Goal: Information Seeking & Learning: Learn about a topic

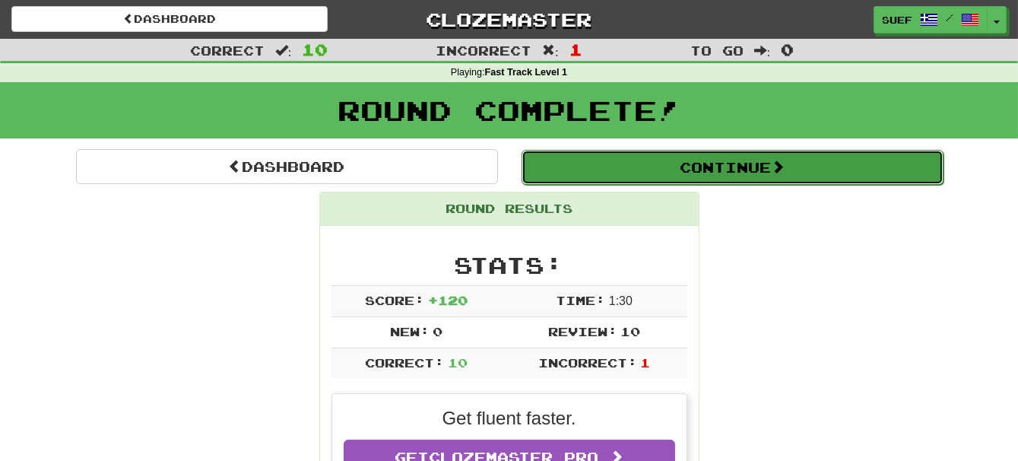
click at [742, 165] on button "Continue" at bounding box center [733, 167] width 422 height 35
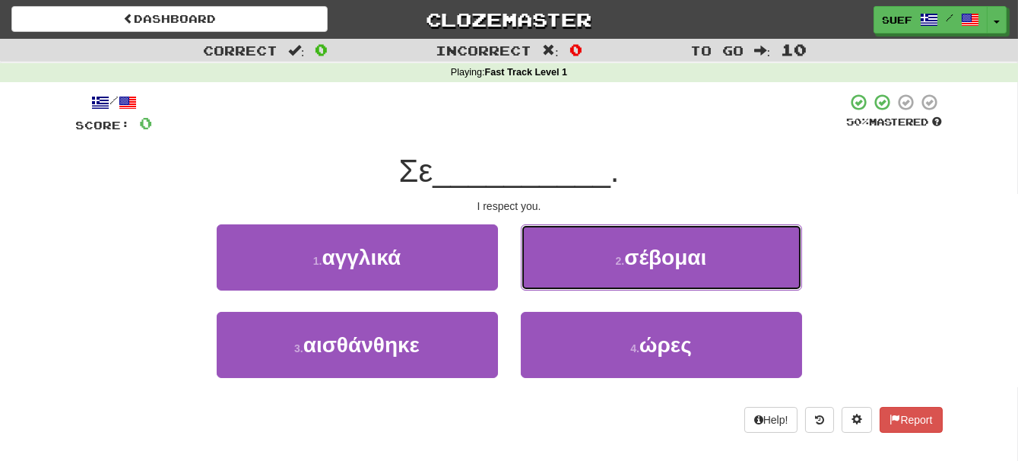
click at [680, 251] on span "σέβομαι" at bounding box center [665, 258] width 82 height 24
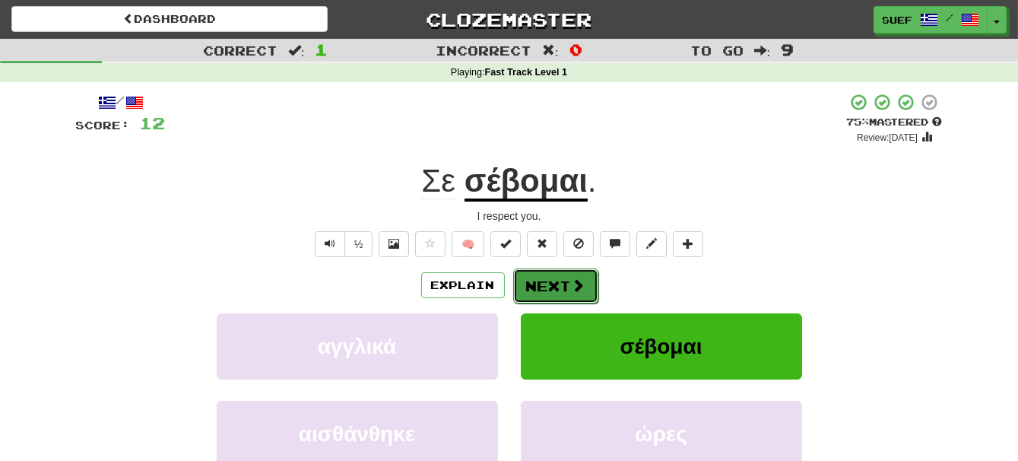
click at [582, 284] on span at bounding box center [579, 285] width 14 height 14
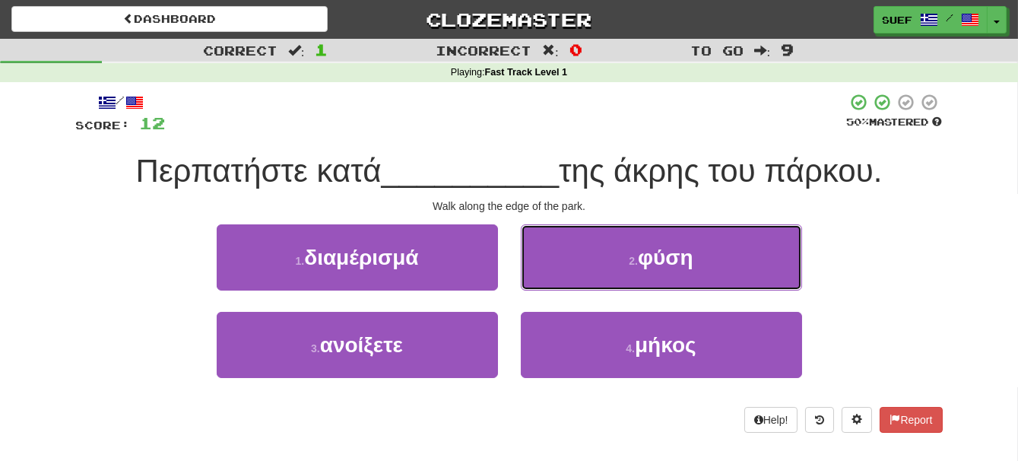
click at [698, 262] on button "2 . φύση" at bounding box center [661, 257] width 281 height 66
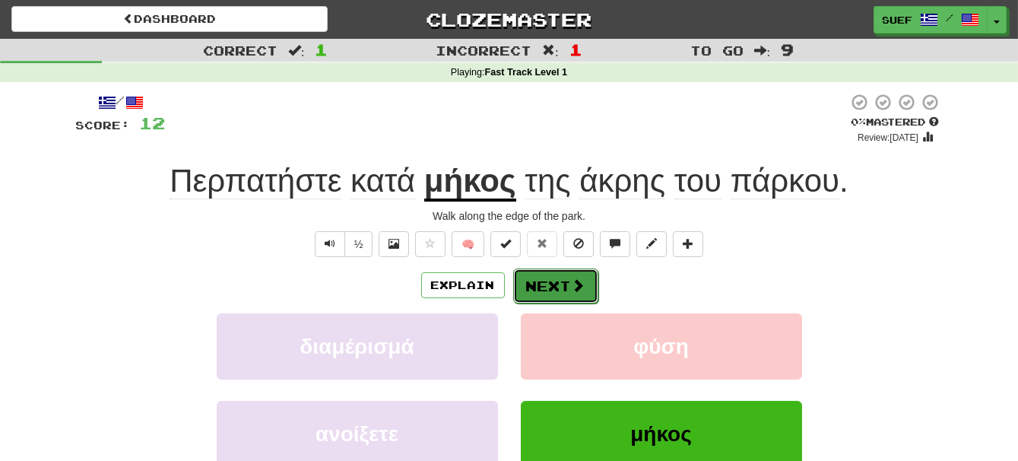
click at [576, 274] on button "Next" at bounding box center [555, 285] width 85 height 35
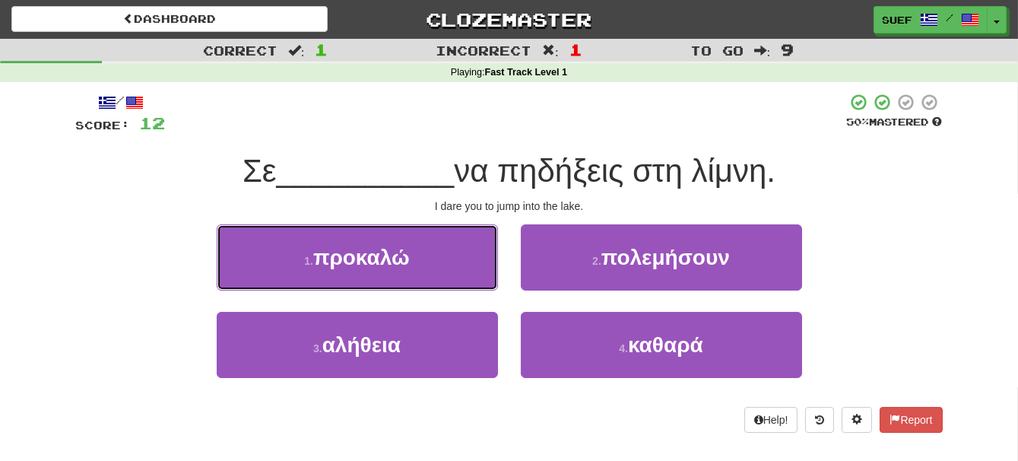
click at [438, 265] on button "1 . προκαλώ" at bounding box center [357, 257] width 281 height 66
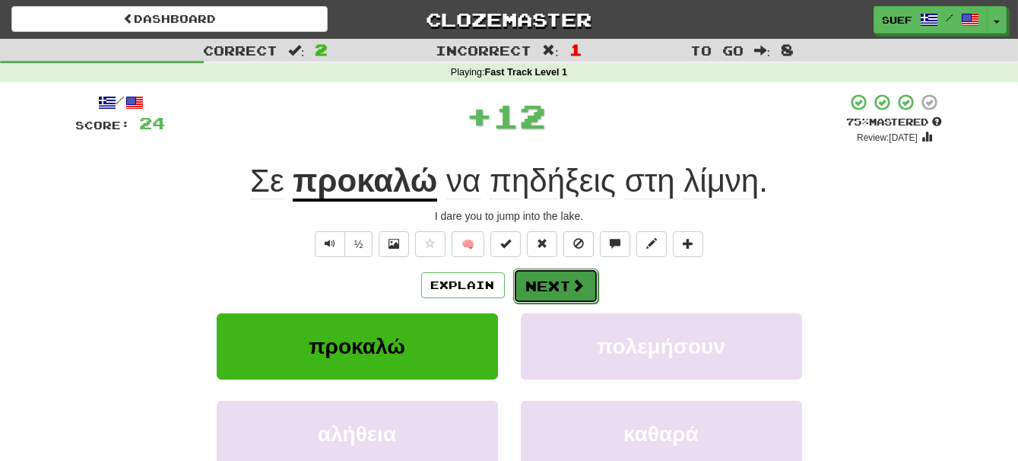
click at [572, 282] on span at bounding box center [579, 285] width 14 height 14
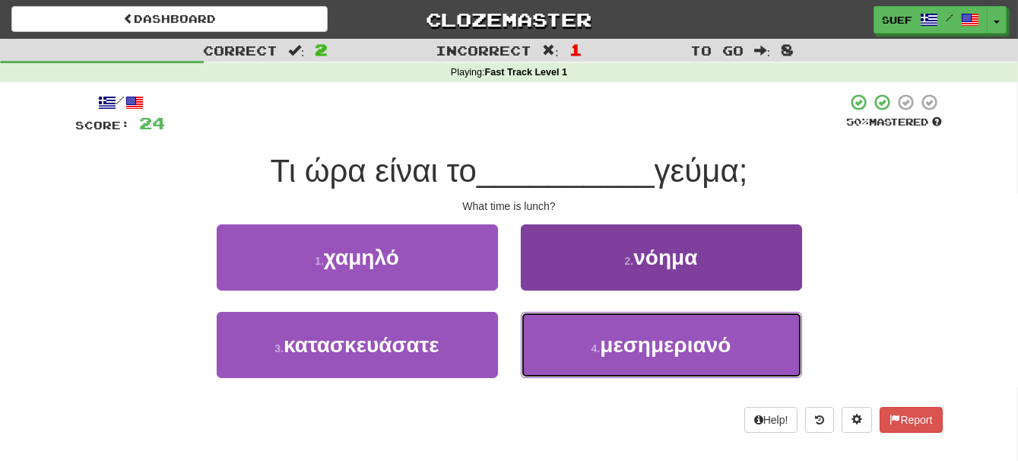
click at [711, 351] on span "μεσημεριανό" at bounding box center [665, 345] width 131 height 24
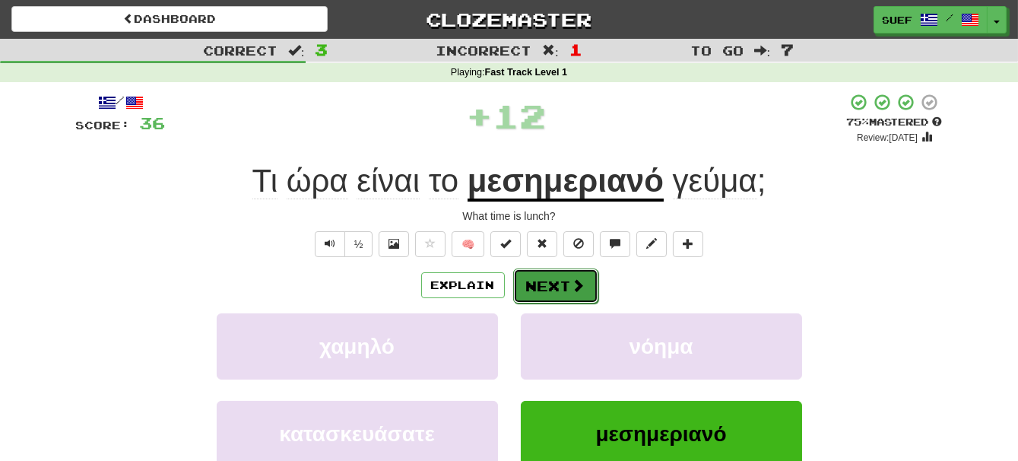
click at [561, 285] on button "Next" at bounding box center [555, 285] width 85 height 35
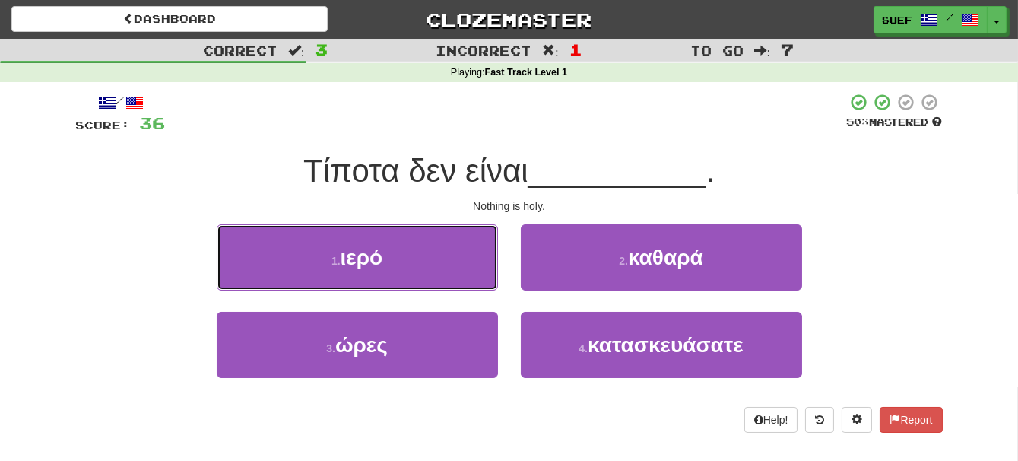
click at [422, 259] on button "1 . ιερό" at bounding box center [357, 257] width 281 height 66
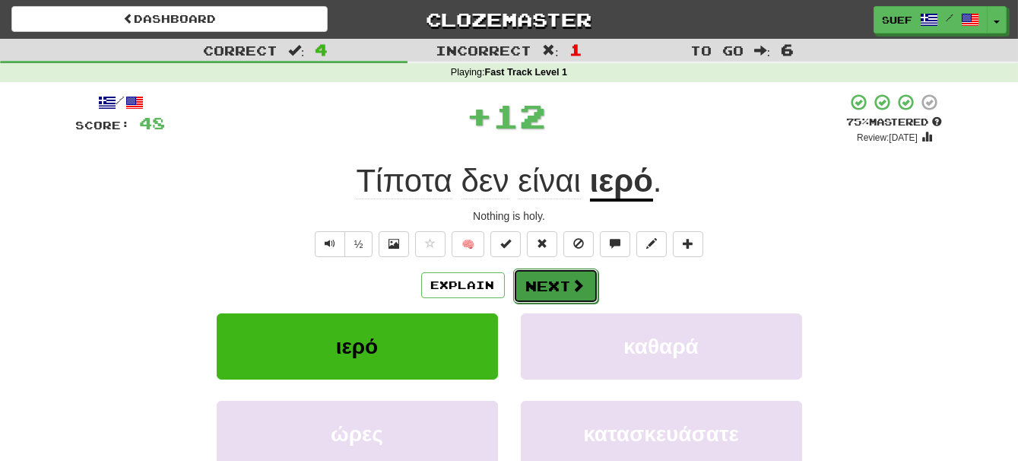
click at [559, 276] on button "Next" at bounding box center [555, 285] width 85 height 35
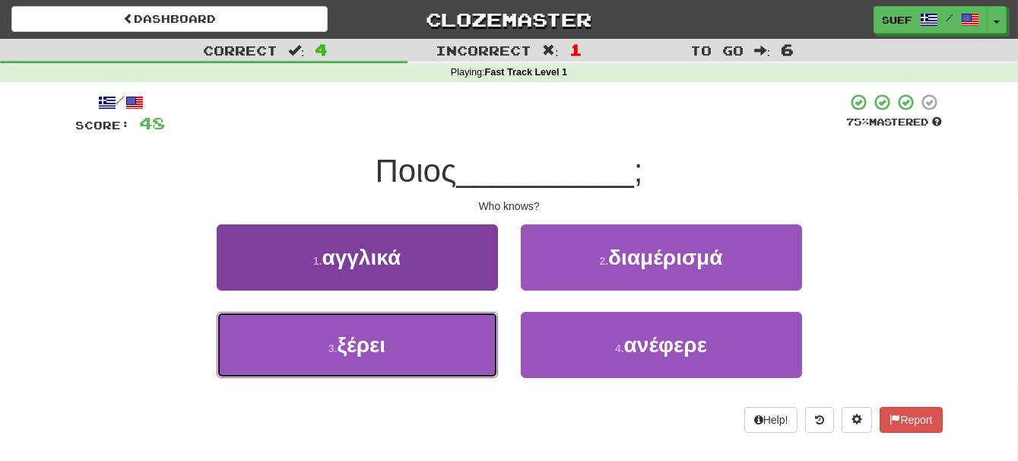
click at [430, 354] on button "3 . ξέρει" at bounding box center [357, 345] width 281 height 66
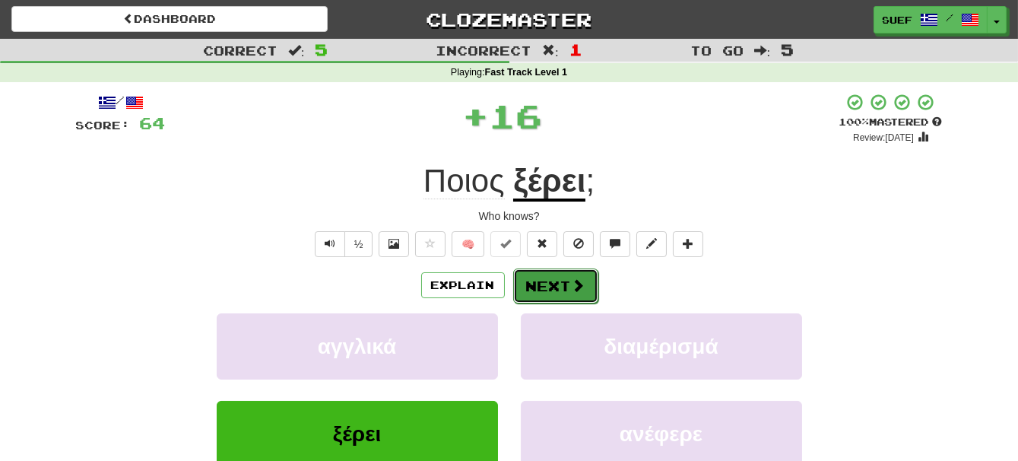
click at [562, 281] on button "Next" at bounding box center [555, 285] width 85 height 35
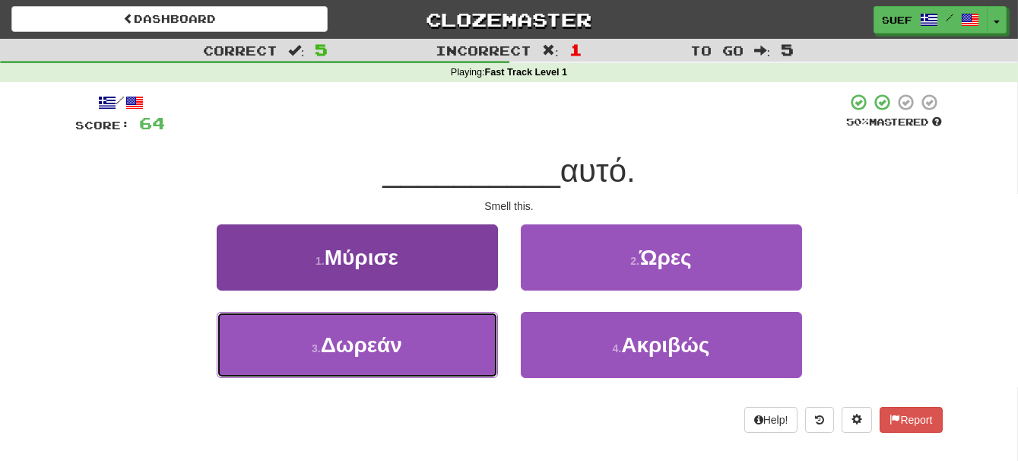
click at [433, 357] on button "3 . [GEOGRAPHIC_DATA]" at bounding box center [357, 345] width 281 height 66
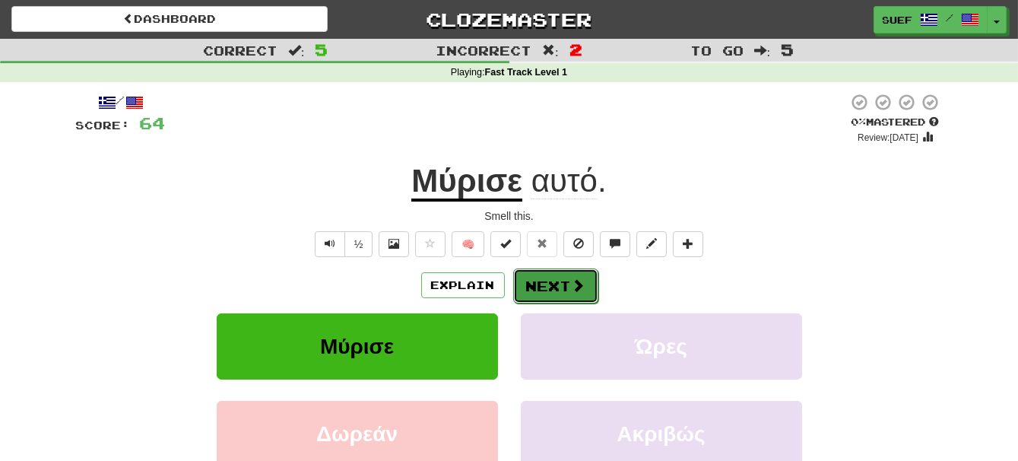
click at [557, 298] on button "Next" at bounding box center [555, 285] width 85 height 35
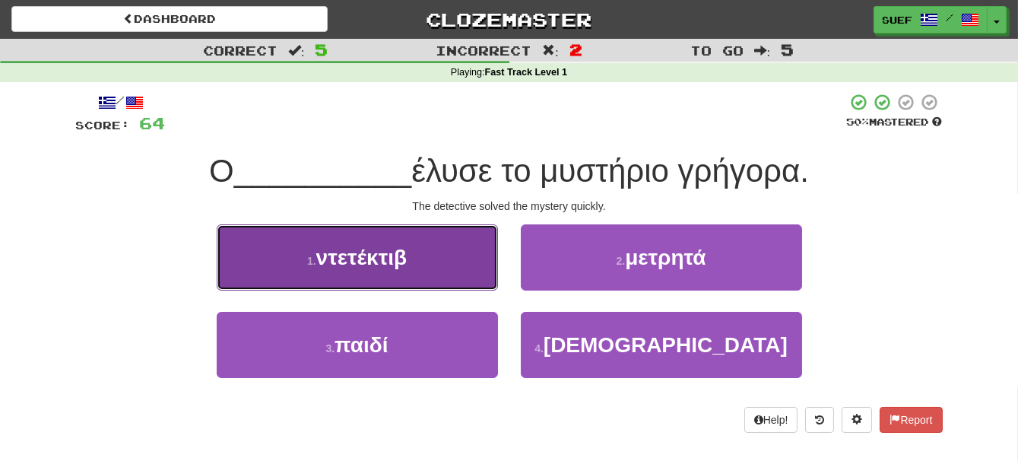
click at [446, 274] on button "1 . ντετέκτιβ" at bounding box center [357, 257] width 281 height 66
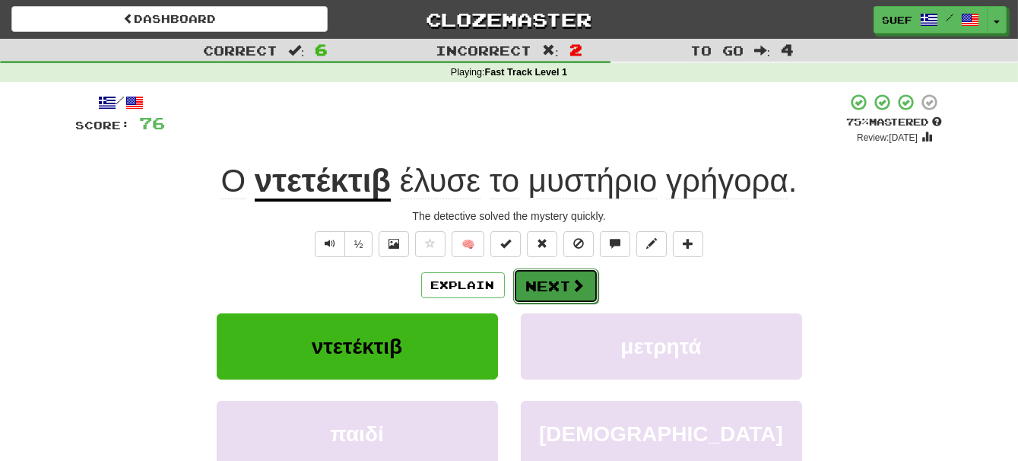
click at [572, 287] on span at bounding box center [579, 285] width 14 height 14
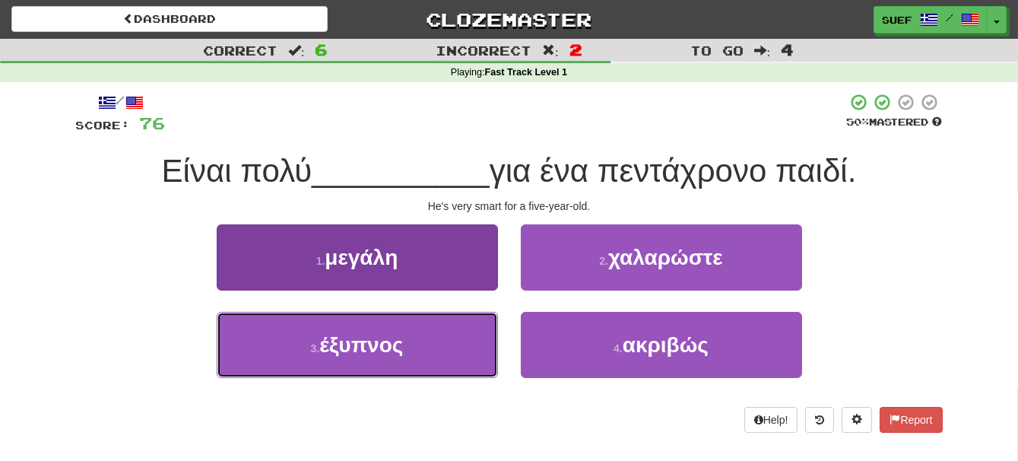
click at [415, 347] on button "3 . έξυπνος" at bounding box center [357, 345] width 281 height 66
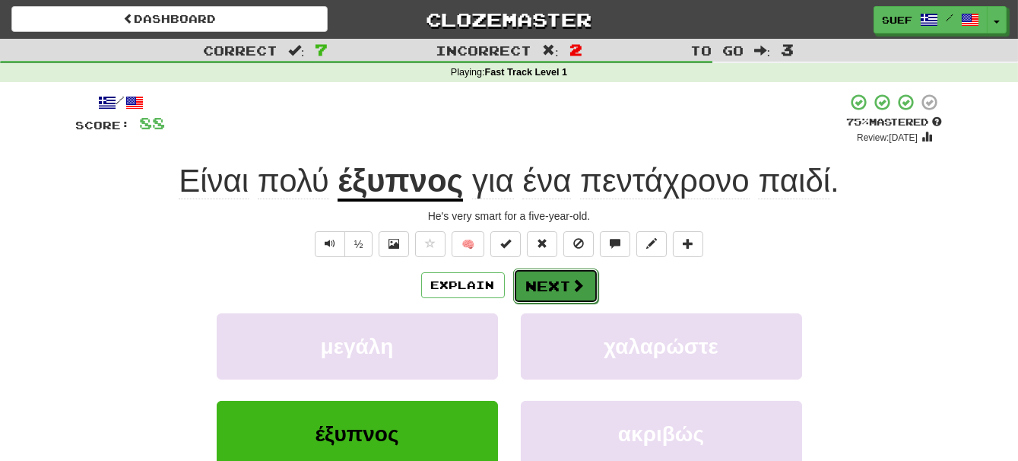
click at [573, 286] on span at bounding box center [579, 285] width 14 height 14
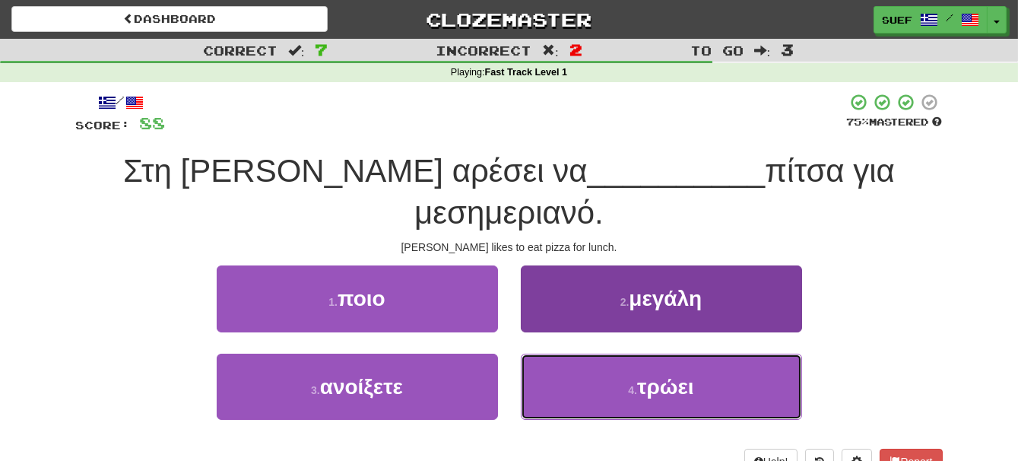
click at [716, 354] on button "4 . τρώει" at bounding box center [661, 387] width 281 height 66
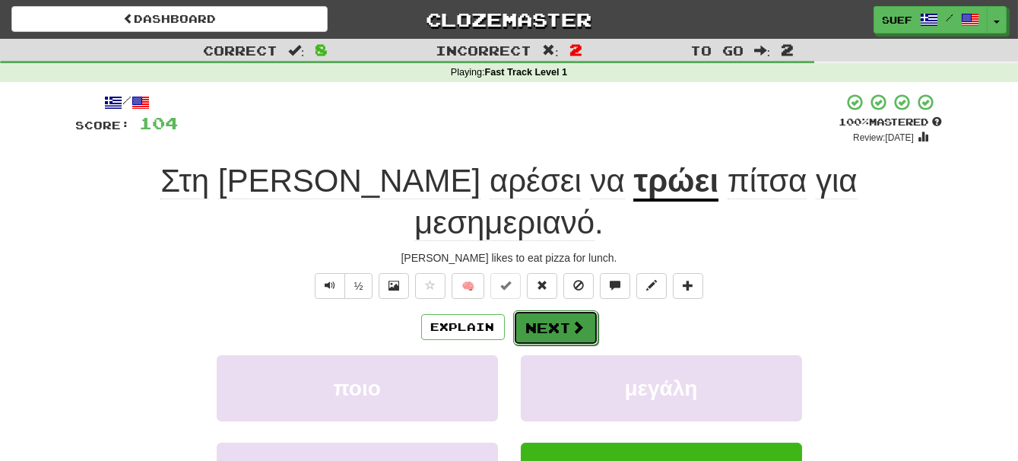
click at [568, 310] on button "Next" at bounding box center [555, 327] width 85 height 35
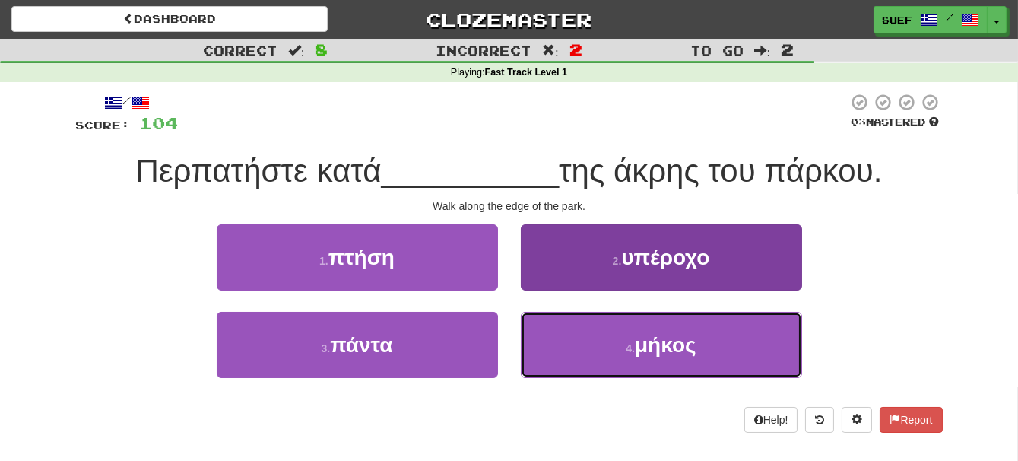
click at [688, 346] on span "μήκος" at bounding box center [666, 345] width 62 height 24
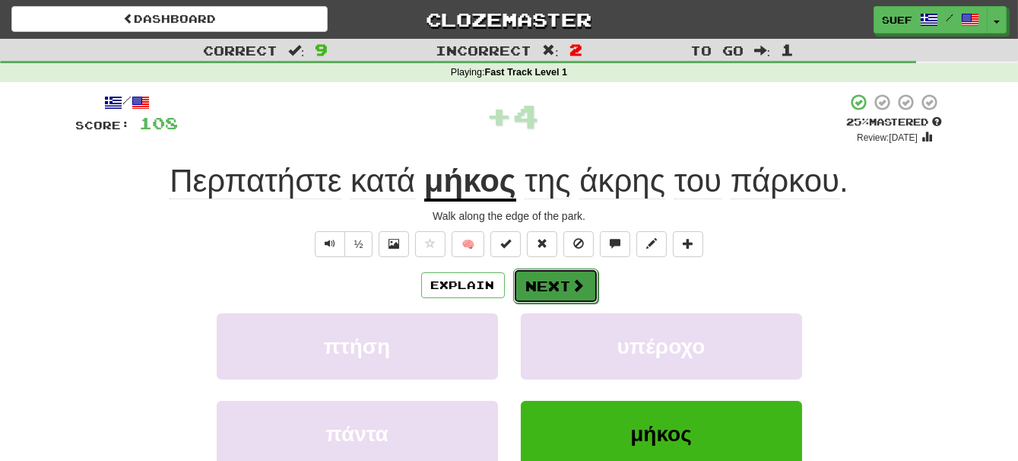
click at [566, 281] on button "Next" at bounding box center [555, 285] width 85 height 35
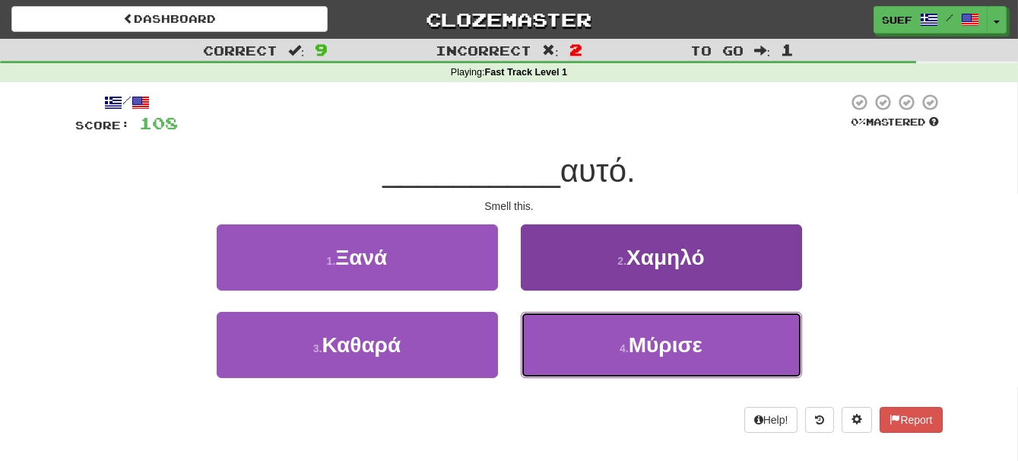
click at [724, 341] on button "4 . Μύρισε" at bounding box center [661, 345] width 281 height 66
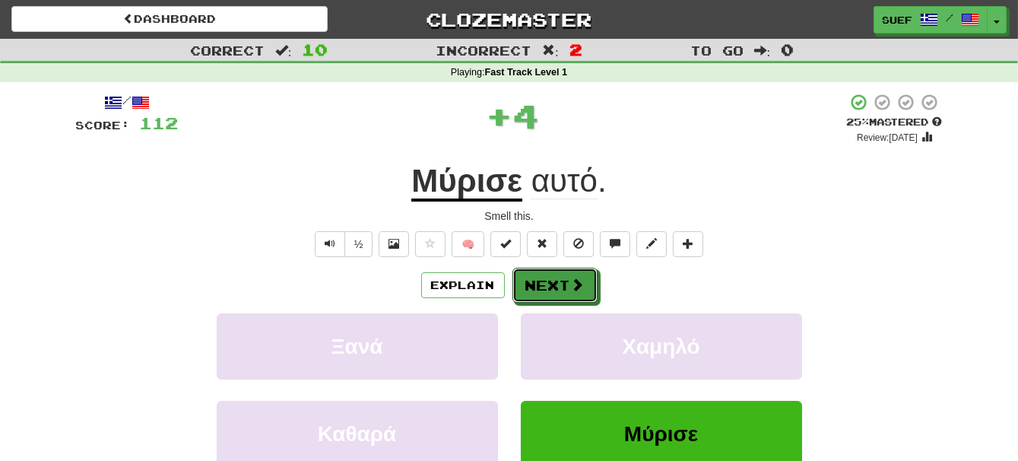
click at [573, 294] on button "Next" at bounding box center [554, 285] width 85 height 35
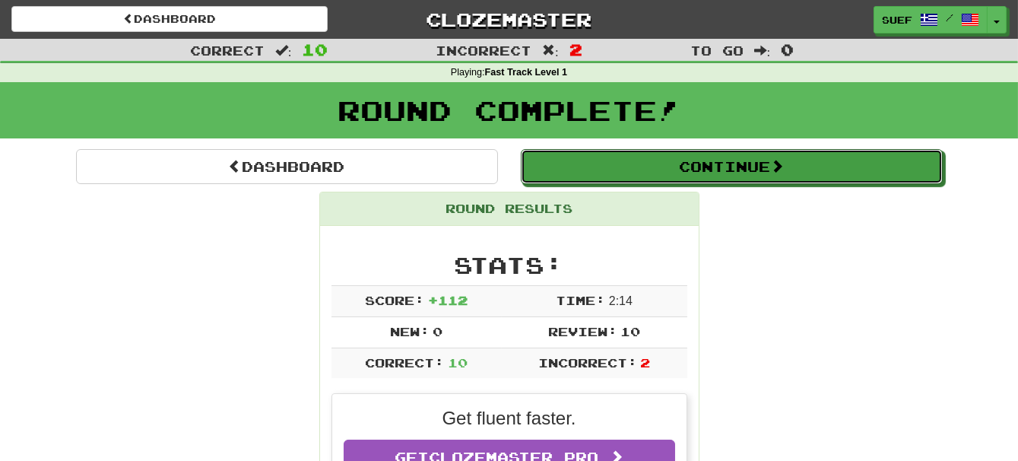
click at [761, 172] on button "Continue" at bounding box center [732, 166] width 422 height 35
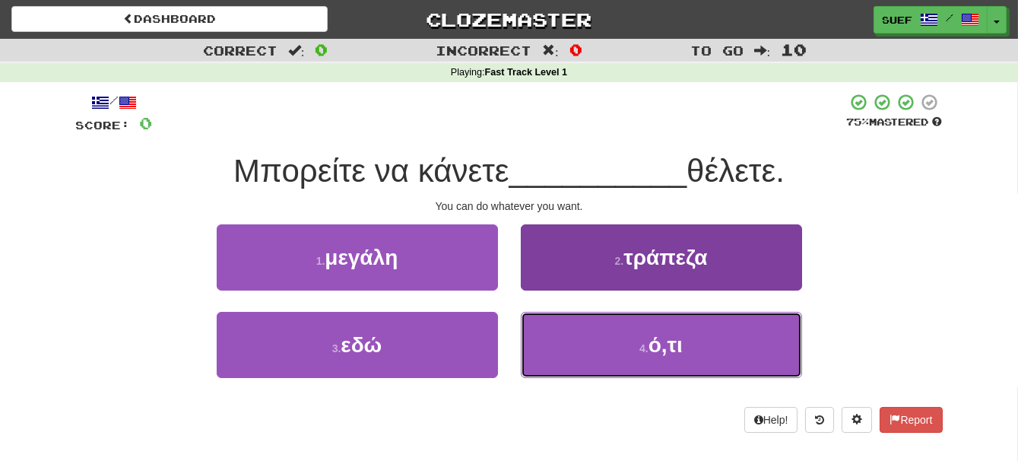
click at [676, 352] on span "ό,τι" at bounding box center [666, 345] width 34 height 24
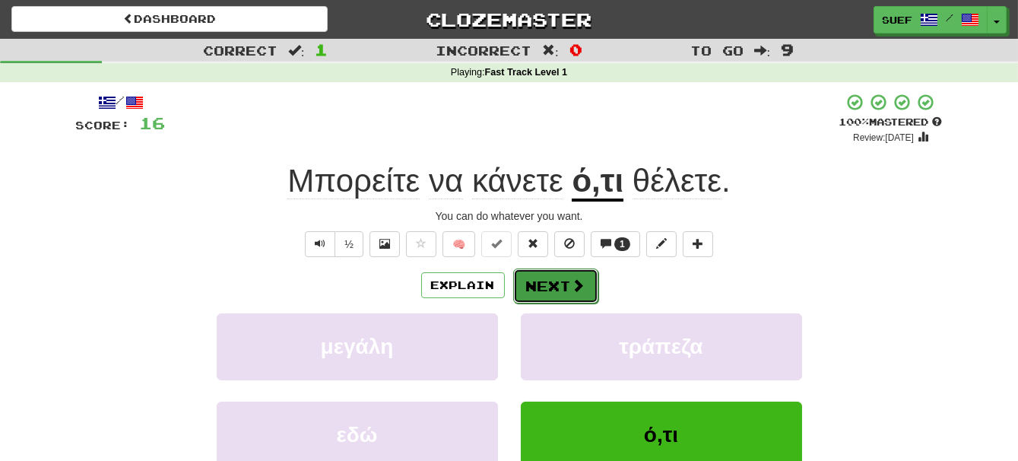
click at [568, 280] on button "Next" at bounding box center [555, 285] width 85 height 35
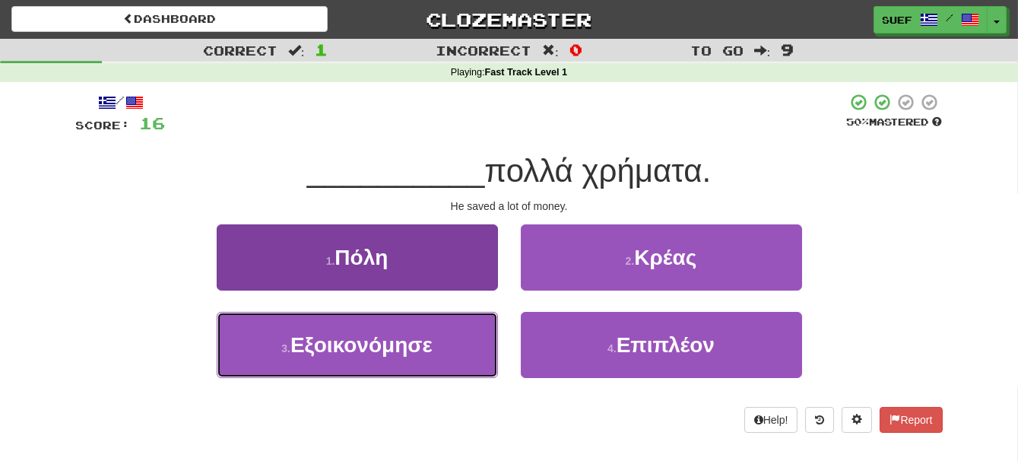
click at [441, 358] on button "3 . Εξοικονόμησε" at bounding box center [357, 345] width 281 height 66
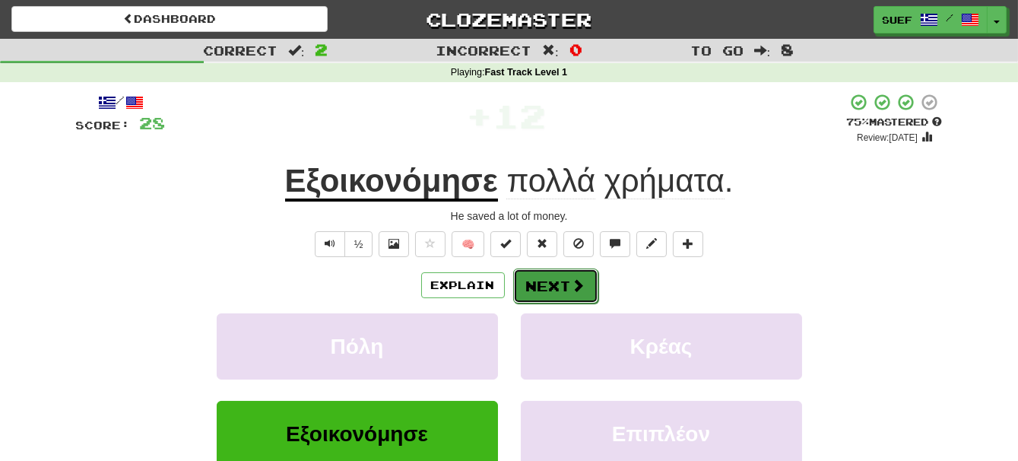
click at [569, 281] on button "Next" at bounding box center [555, 285] width 85 height 35
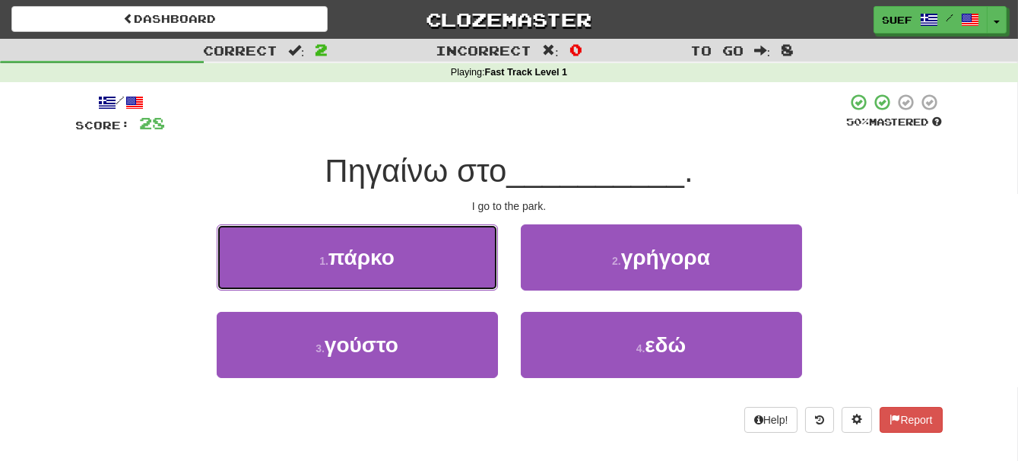
click at [433, 254] on button "1 . πάρκο" at bounding box center [357, 257] width 281 height 66
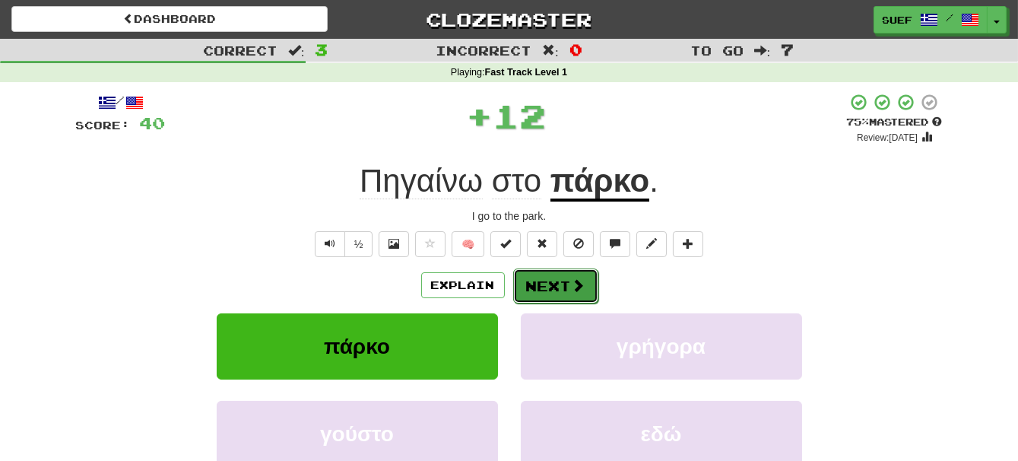
click at [577, 281] on span at bounding box center [579, 285] width 14 height 14
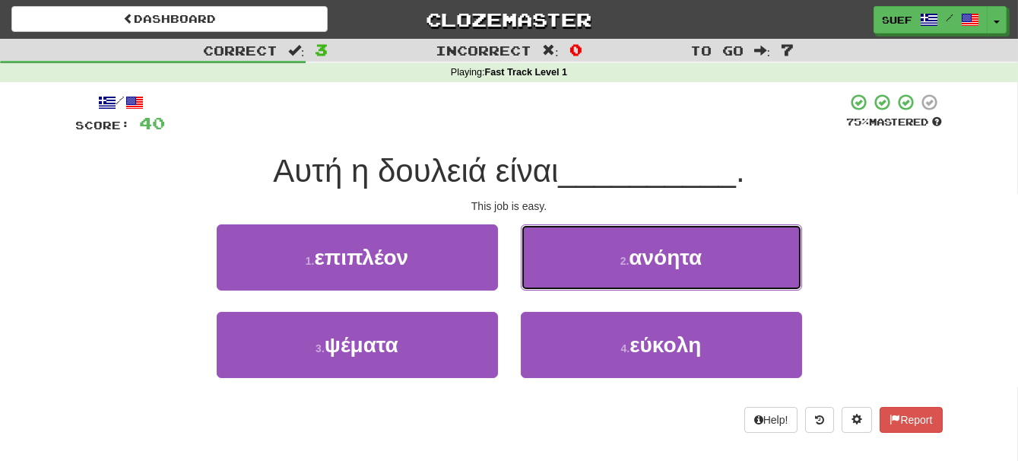
click at [726, 268] on button "2 . ανόητα" at bounding box center [661, 257] width 281 height 66
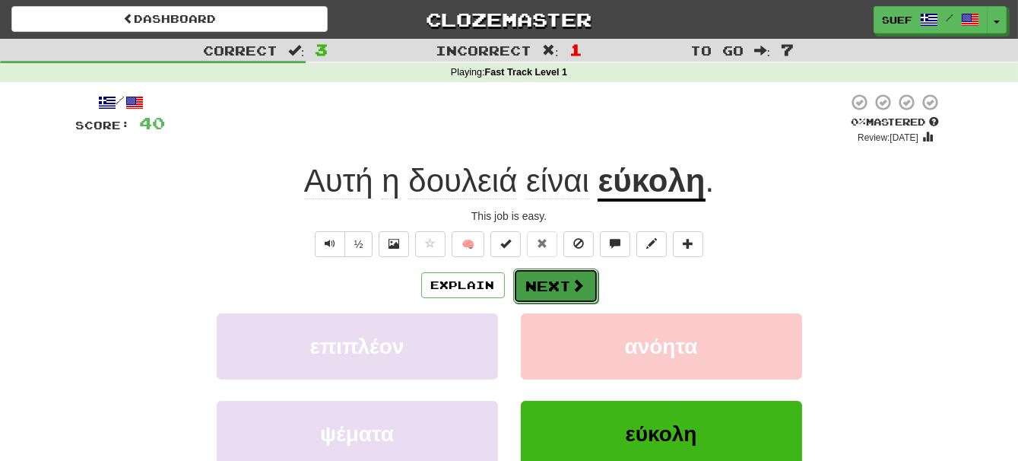
click at [576, 278] on span at bounding box center [579, 285] width 14 height 14
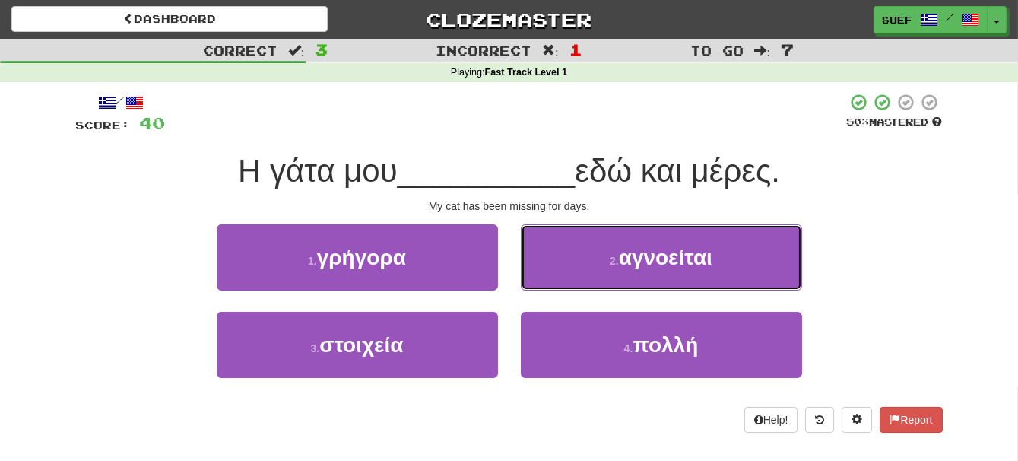
click at [750, 265] on button "2 . αγνοείται" at bounding box center [661, 257] width 281 height 66
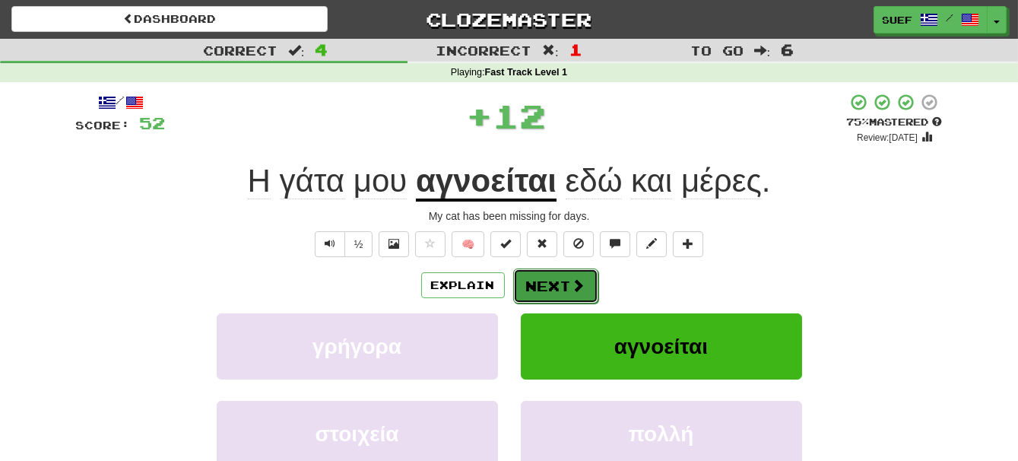
click at [573, 278] on span at bounding box center [579, 285] width 14 height 14
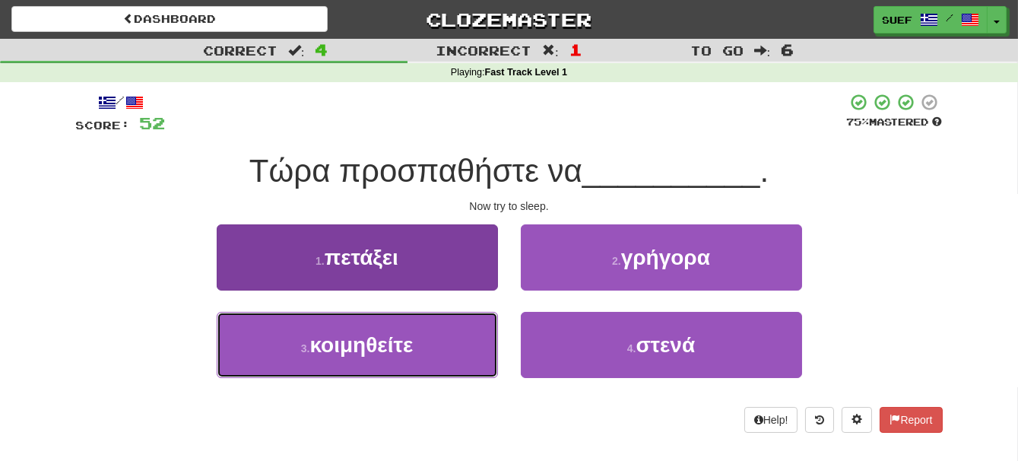
click at [453, 345] on button "3 . κοιμηθείτε" at bounding box center [357, 345] width 281 height 66
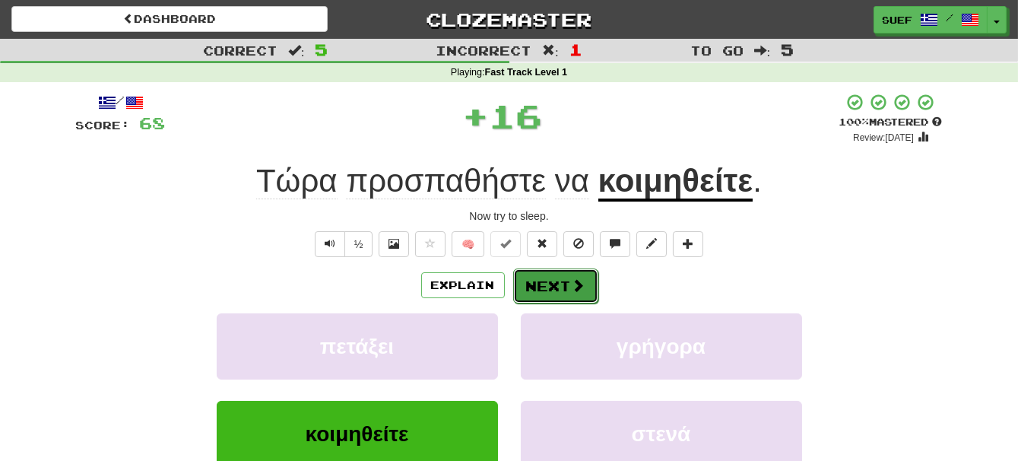
click at [572, 278] on span at bounding box center [579, 285] width 14 height 14
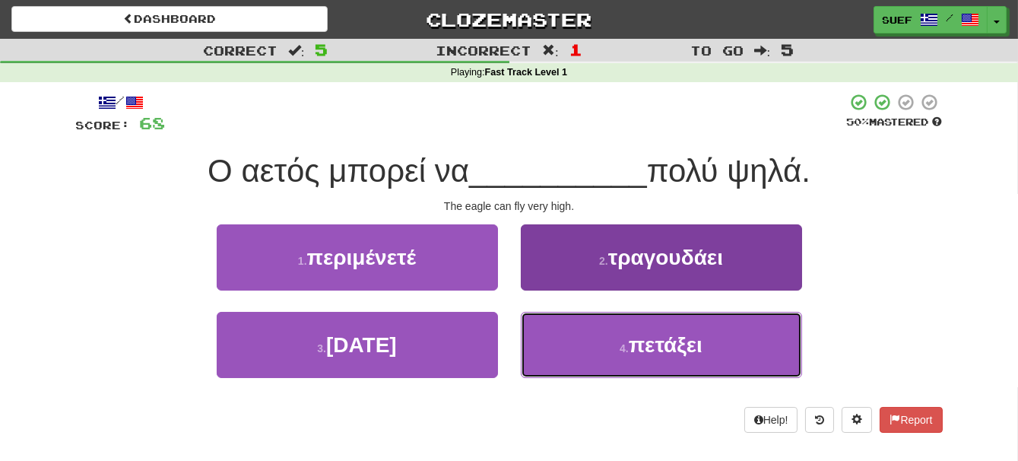
click at [734, 348] on button "4 . πετάξει" at bounding box center [661, 345] width 281 height 66
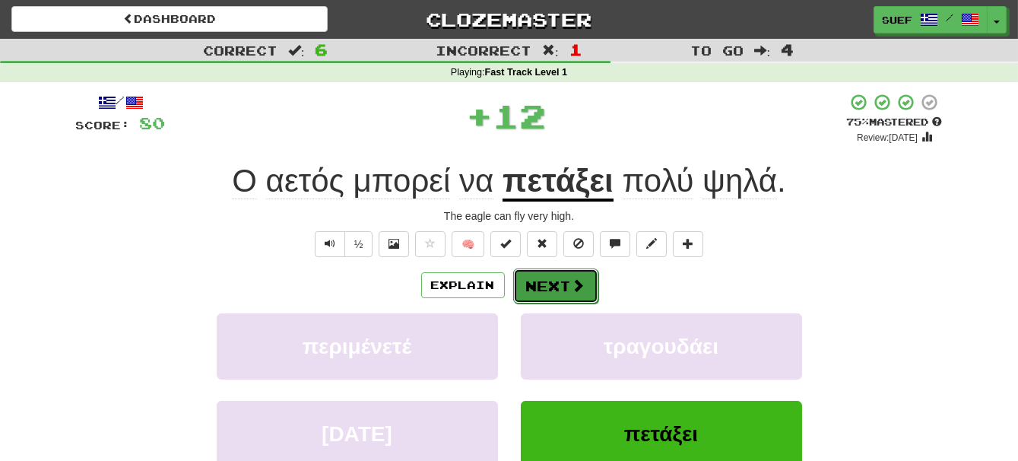
click at [573, 279] on span at bounding box center [579, 285] width 14 height 14
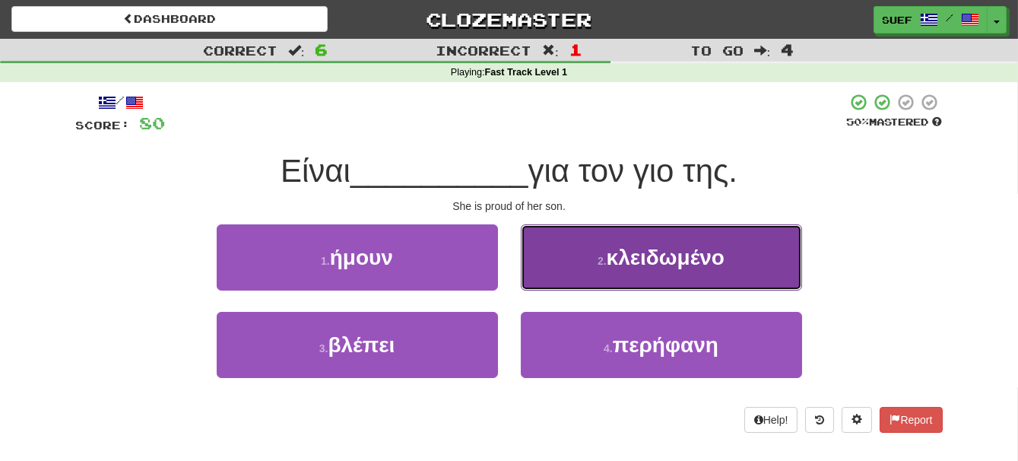
click at [747, 277] on button "2 . κλειδωμένο" at bounding box center [661, 257] width 281 height 66
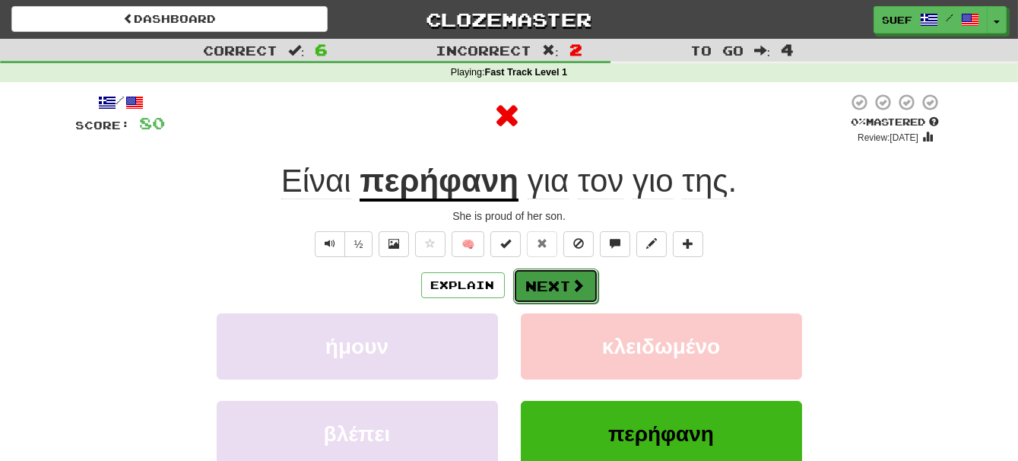
click at [564, 280] on button "Next" at bounding box center [555, 285] width 85 height 35
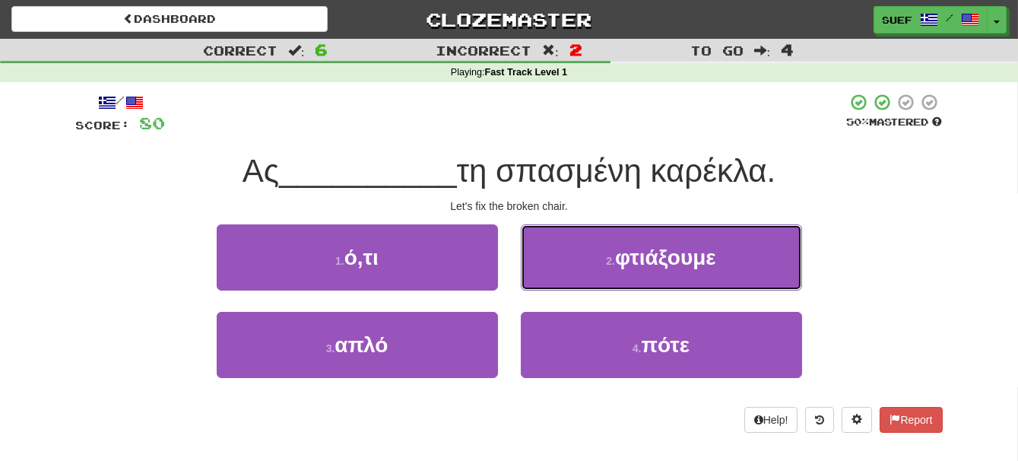
click at [735, 265] on button "2 . φτιάξουμε" at bounding box center [661, 257] width 281 height 66
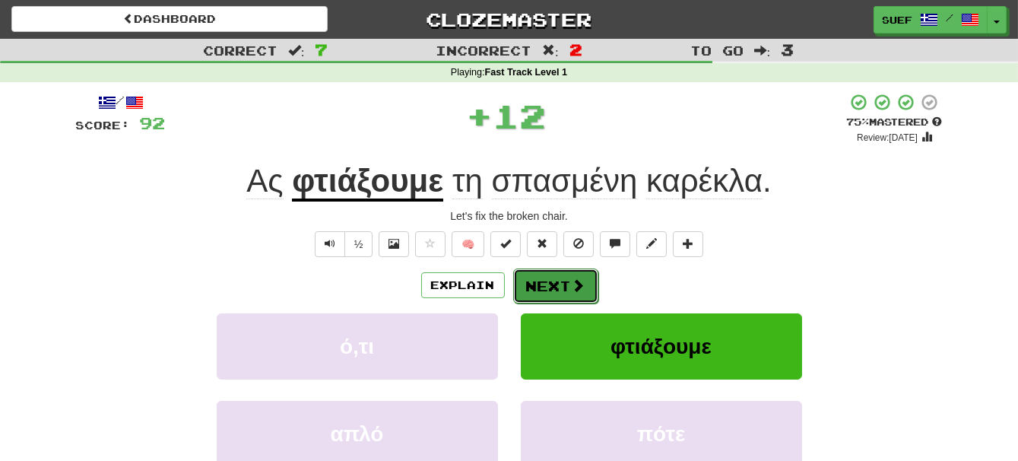
click at [572, 279] on span at bounding box center [579, 285] width 14 height 14
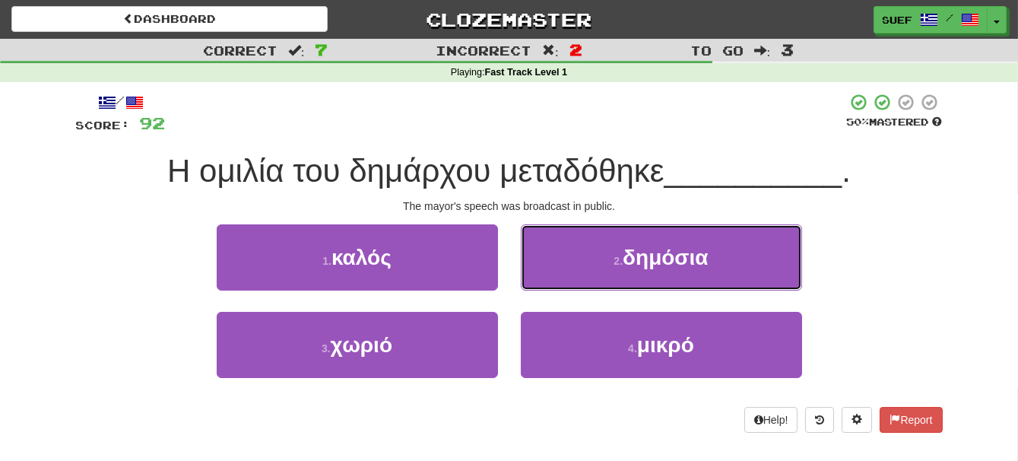
click at [754, 262] on button "2 . δημόσια" at bounding box center [661, 257] width 281 height 66
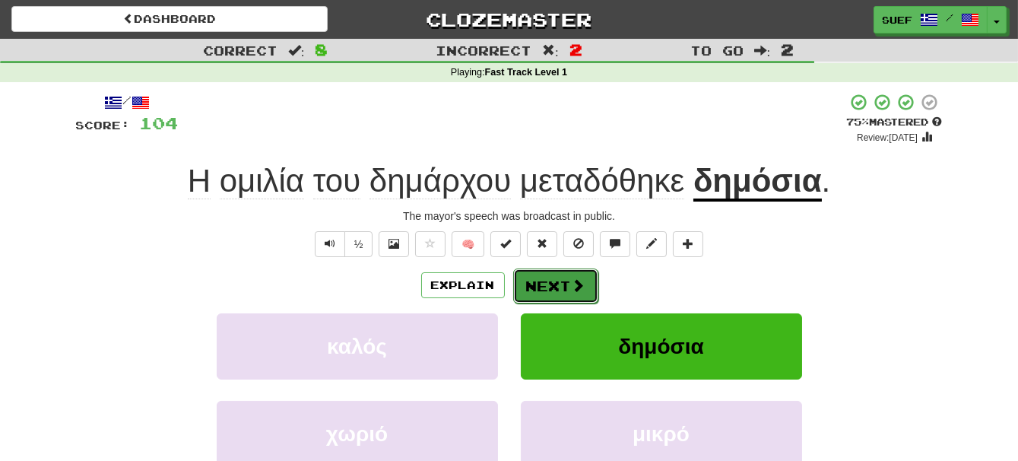
click at [569, 279] on button "Next" at bounding box center [555, 285] width 85 height 35
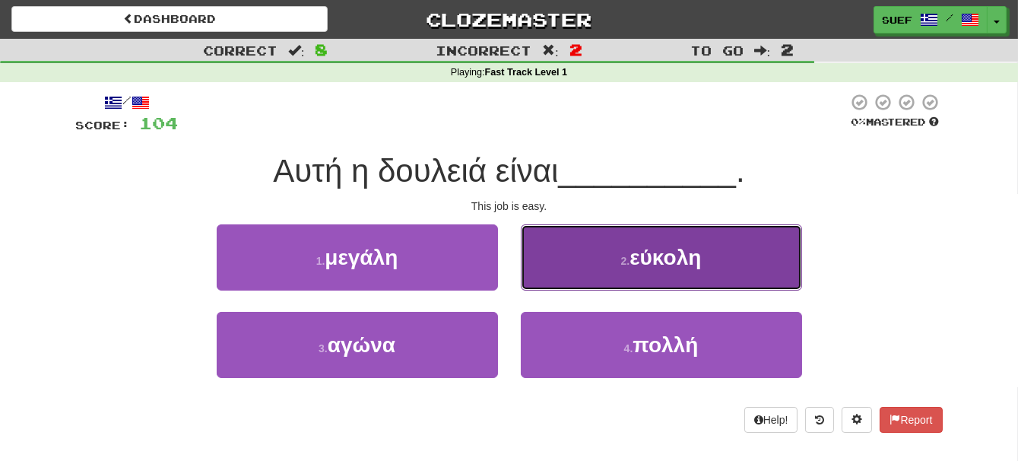
click at [741, 266] on button "2 . εύκολη" at bounding box center [661, 257] width 281 height 66
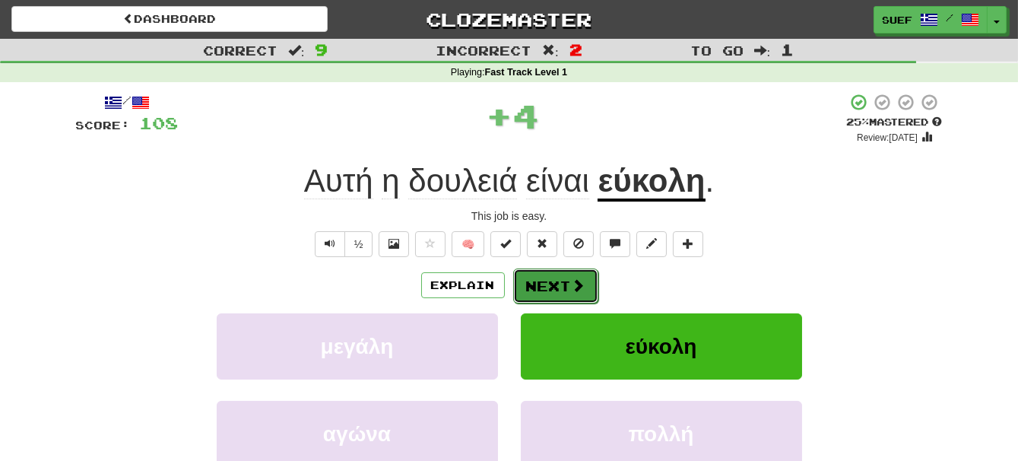
click at [575, 283] on span at bounding box center [579, 285] width 14 height 14
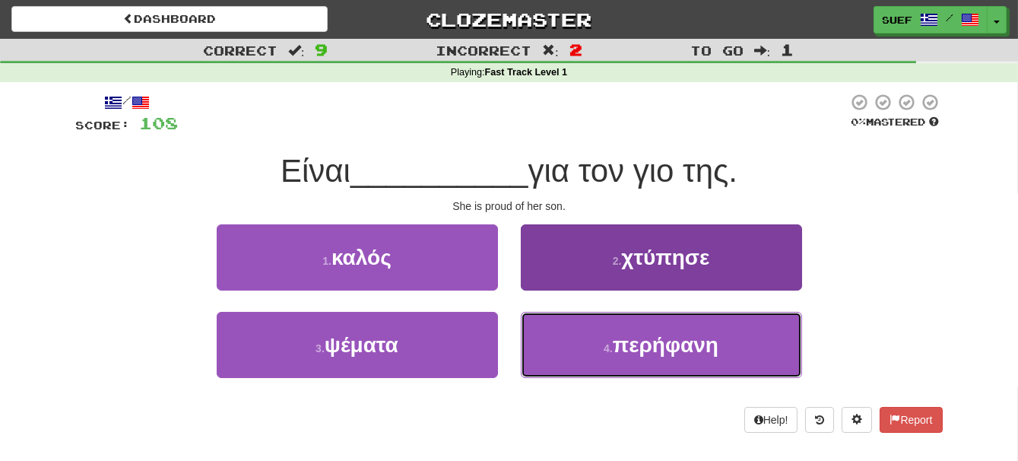
click at [740, 353] on button "4 . περήφανη" at bounding box center [661, 345] width 281 height 66
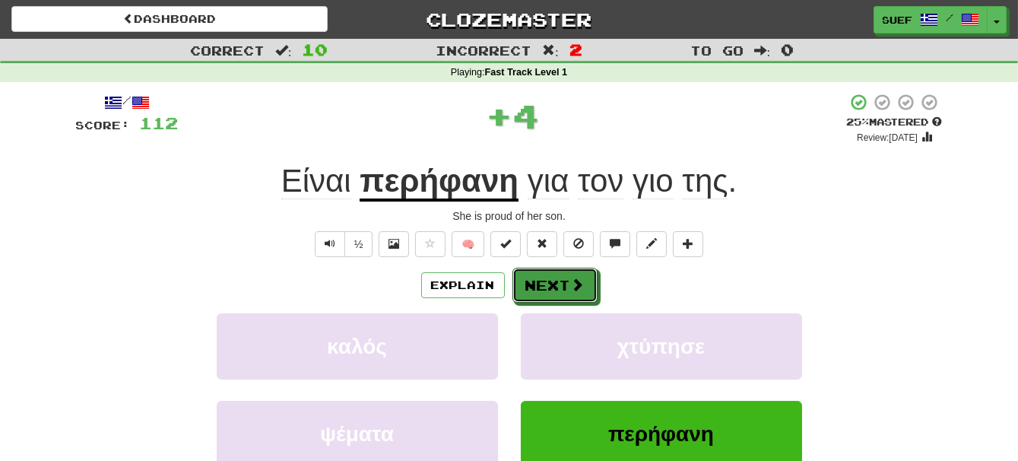
click at [573, 283] on span at bounding box center [578, 285] width 14 height 14
